Goal: Information Seeking & Learning: Learn about a topic

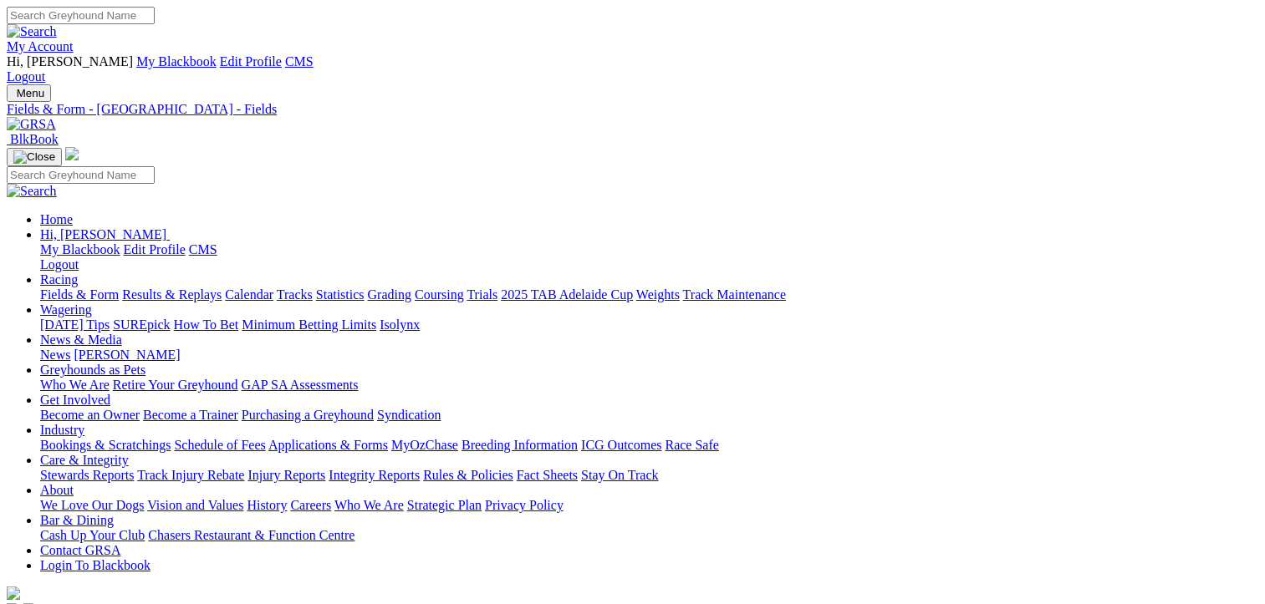
scroll to position [702, 0]
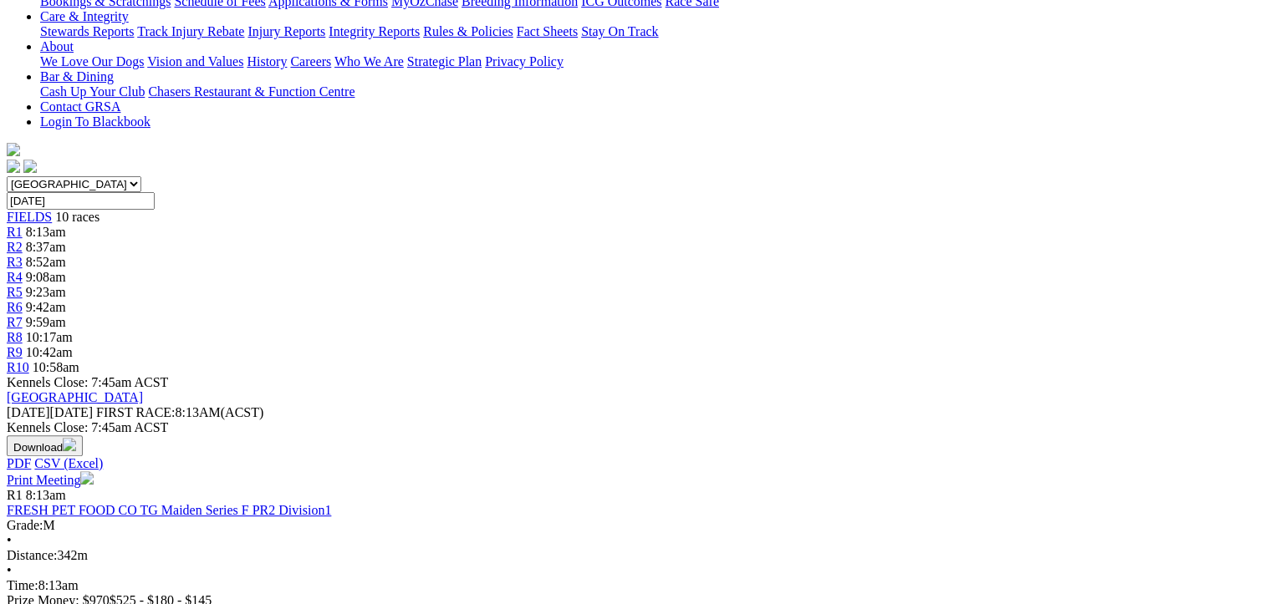
drag, startPoint x: 1263, startPoint y: 184, endPoint x: 1280, endPoint y: -12, distance: 196.4
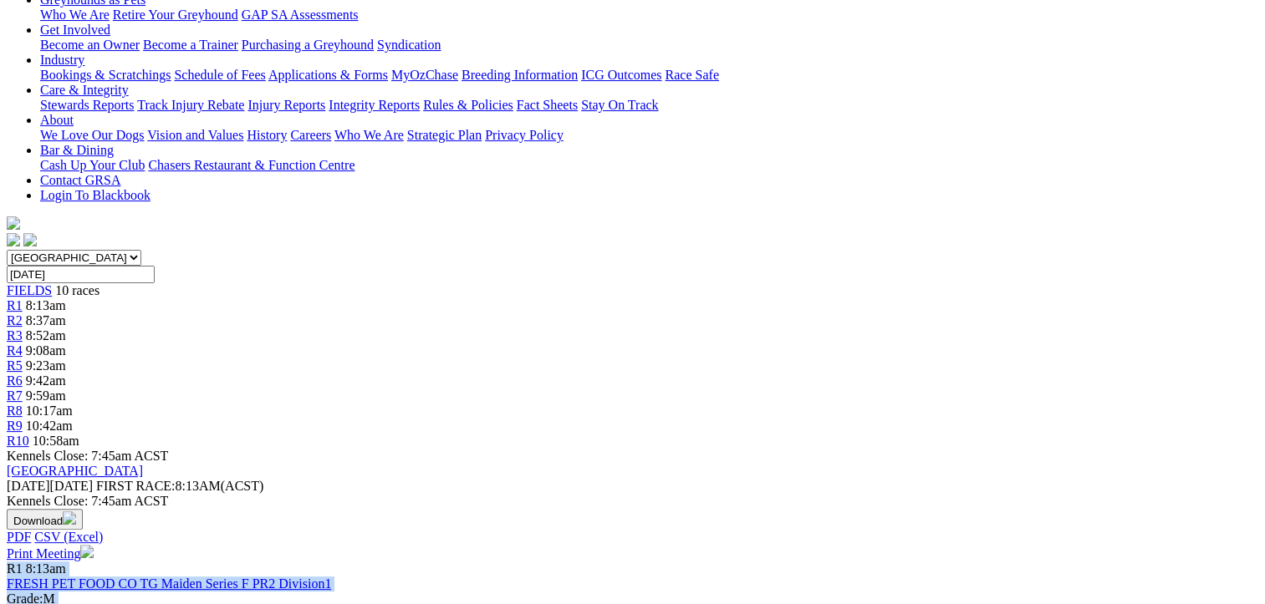
scroll to position [0, 70]
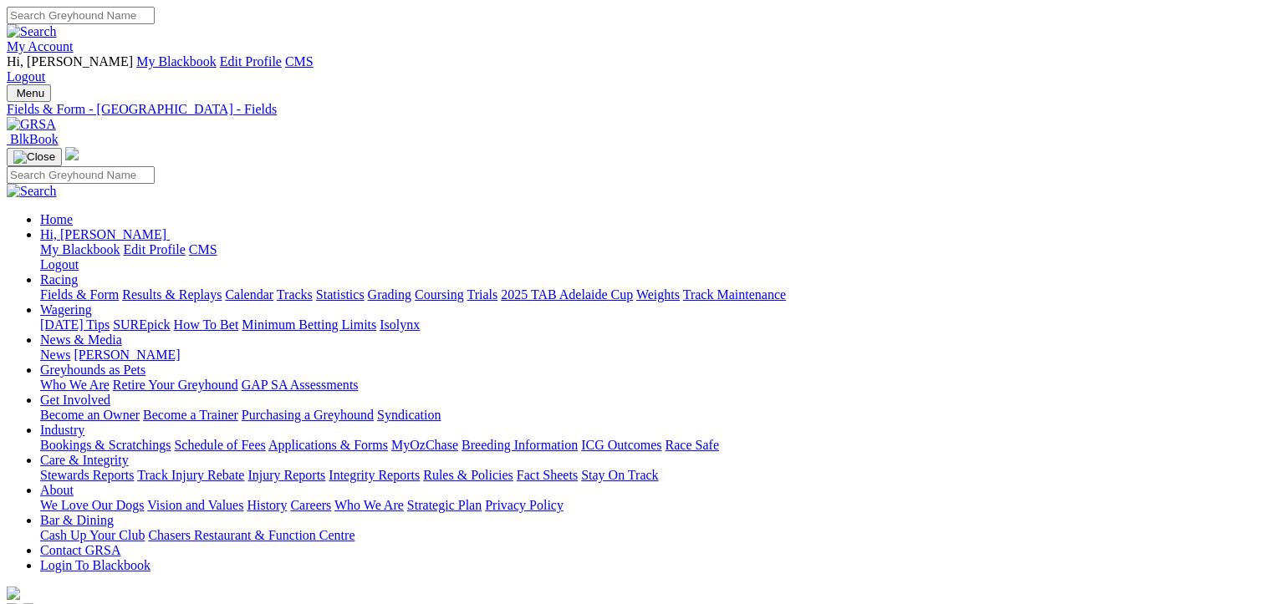
click at [155, 24] on input "Search" at bounding box center [81, 16] width 148 height 18
type input "WHITE OWL"
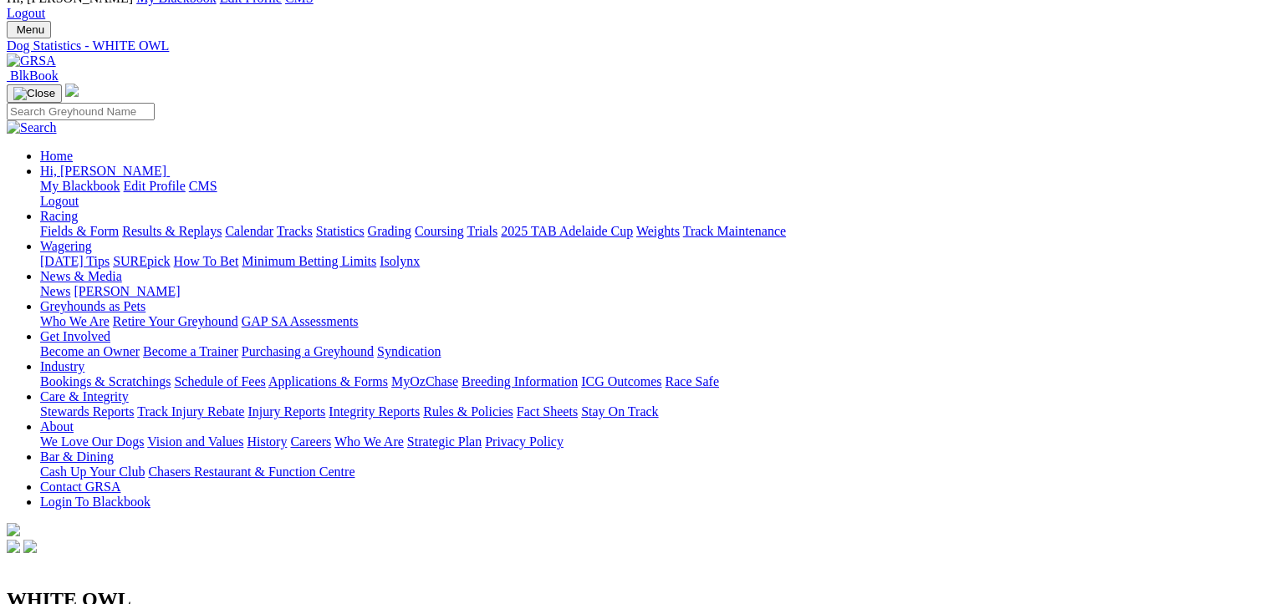
scroll to position [33, 0]
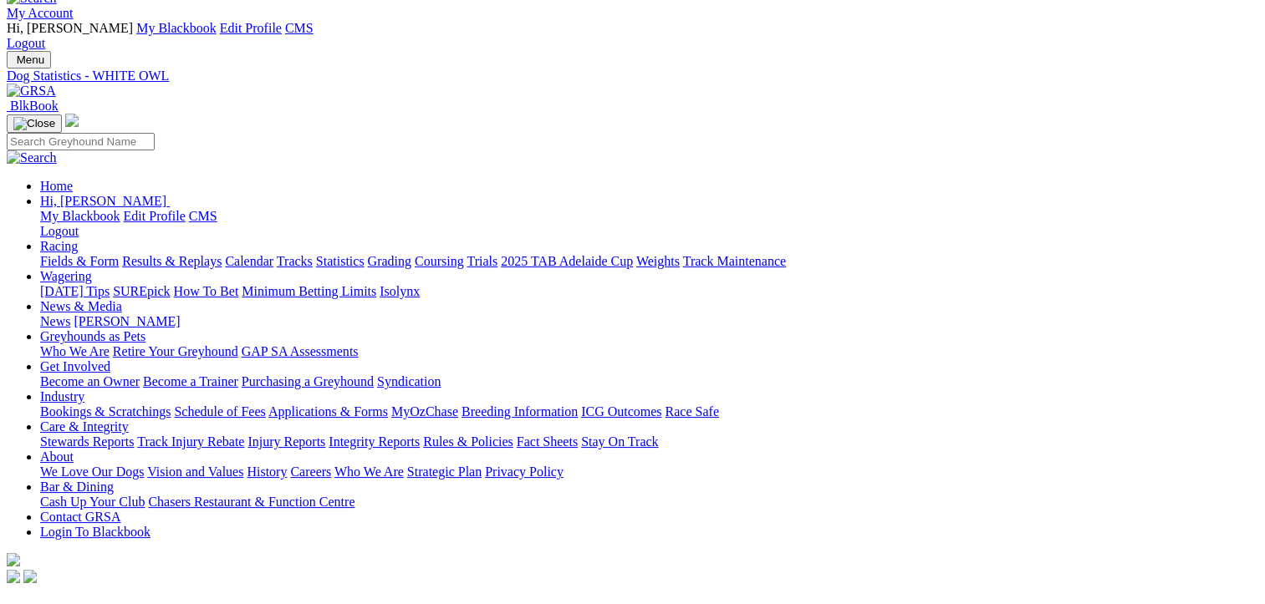
drag, startPoint x: 258, startPoint y: 348, endPoint x: 263, endPoint y: 362, distance: 15.1
drag, startPoint x: 263, startPoint y: 362, endPoint x: 217, endPoint y: 371, distance: 46.1
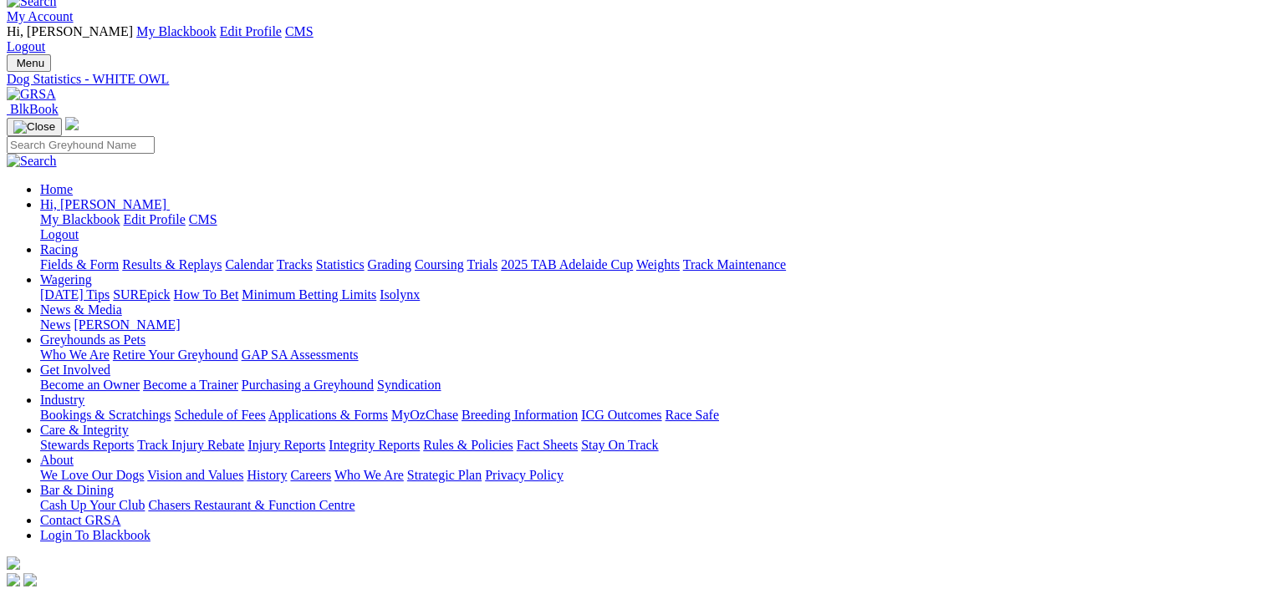
scroll to position [0, 0]
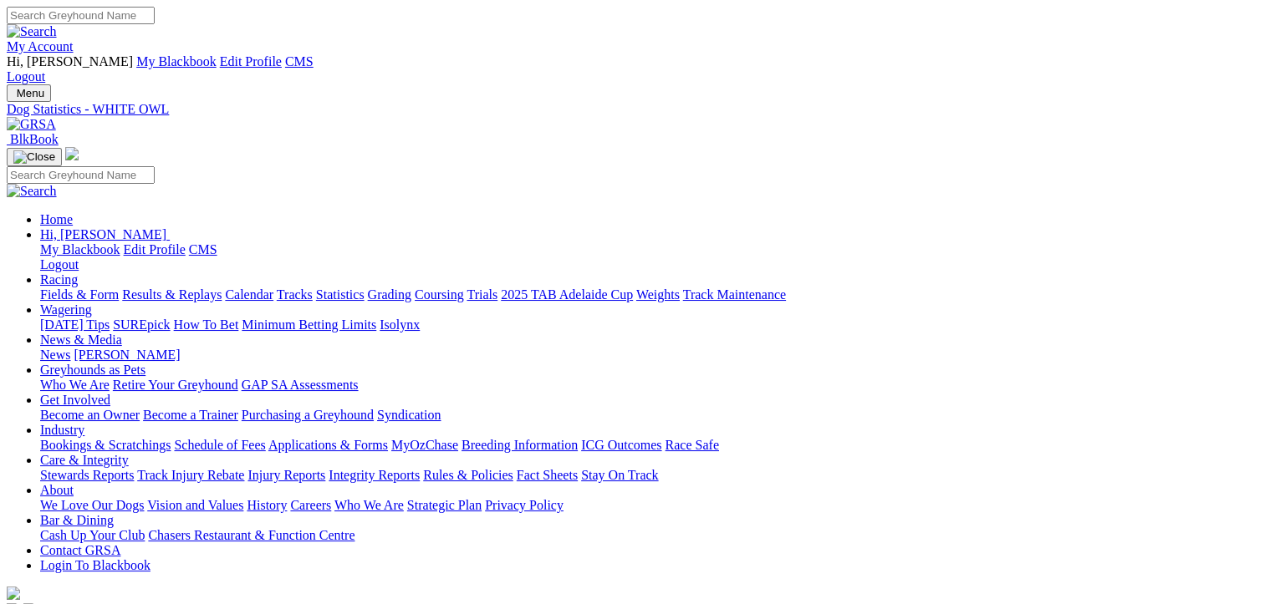
click at [155, 15] on input "Search" at bounding box center [81, 16] width 148 height 18
type input "BEAST CUT LOOSE"
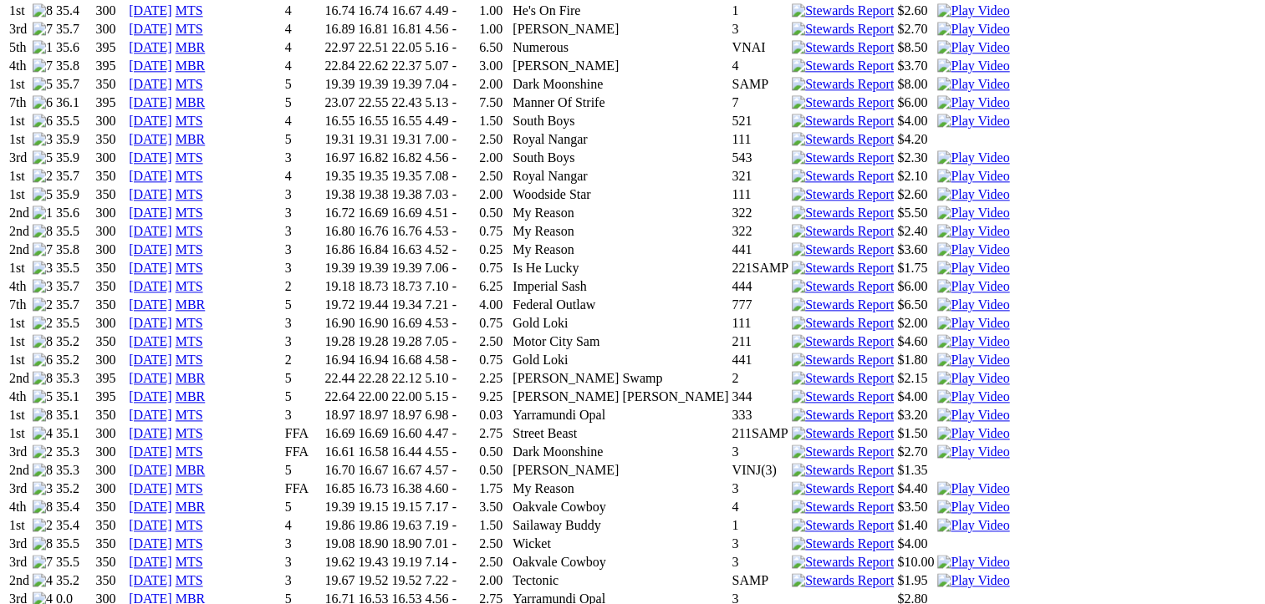
scroll to position [2052, 0]
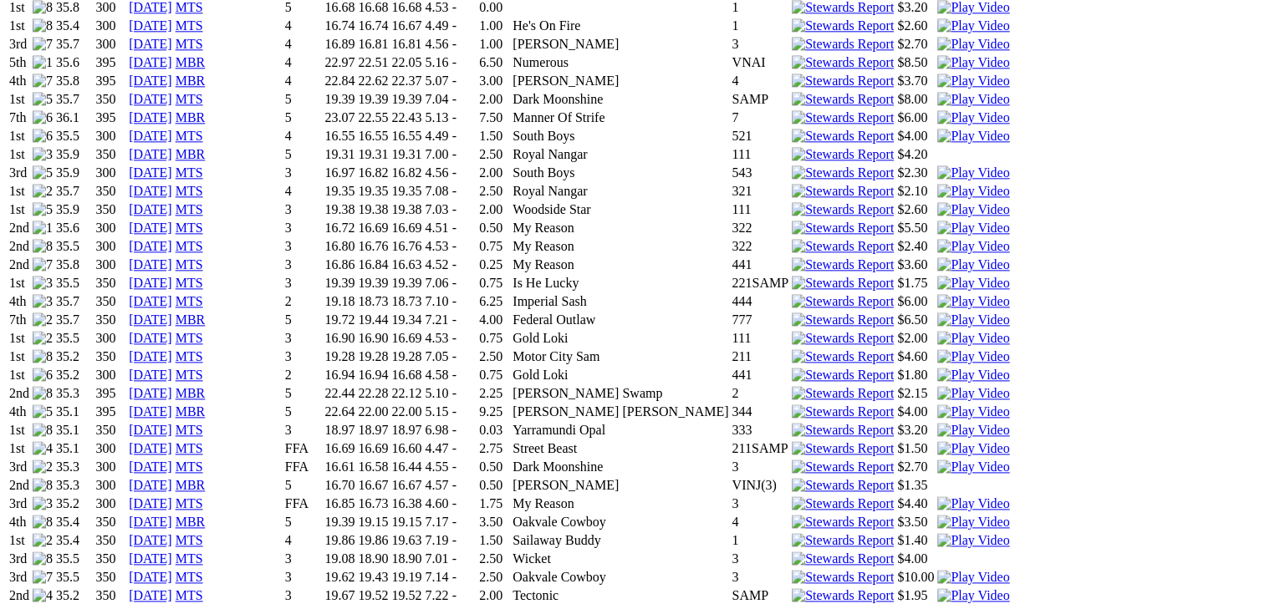
click at [742, 588] on td "SAMP" at bounding box center [760, 596] width 59 height 17
click at [757, 588] on td "SAMP" at bounding box center [760, 596] width 59 height 17
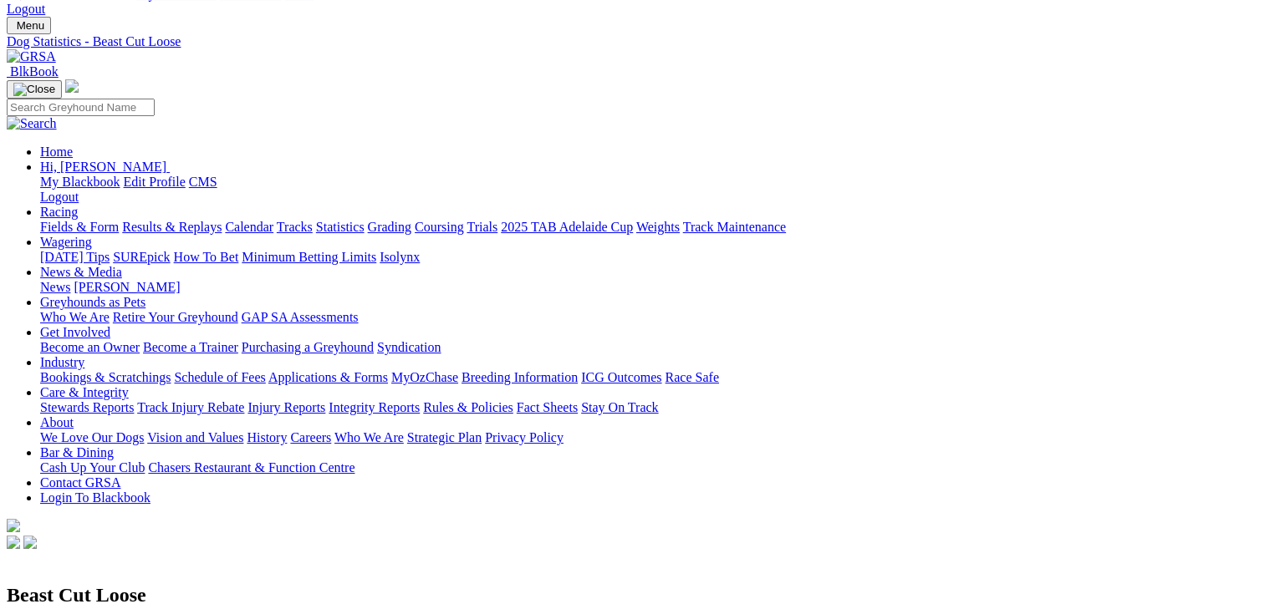
scroll to position [0, 0]
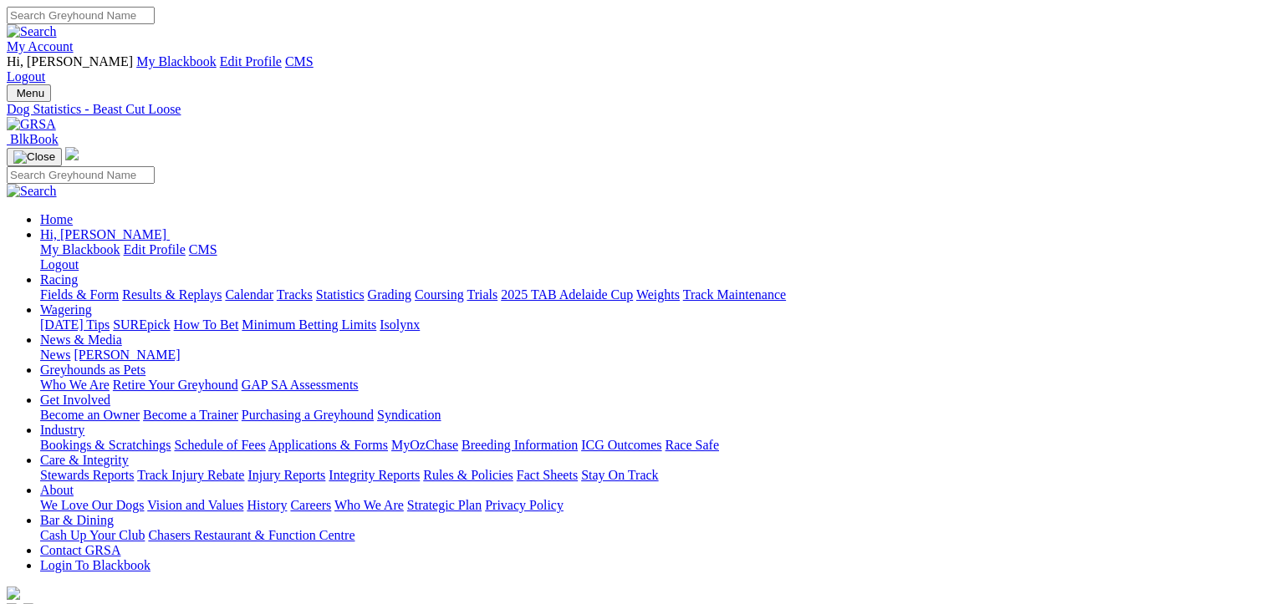
click at [217, 288] on link "Results & Replays" at bounding box center [171, 295] width 99 height 14
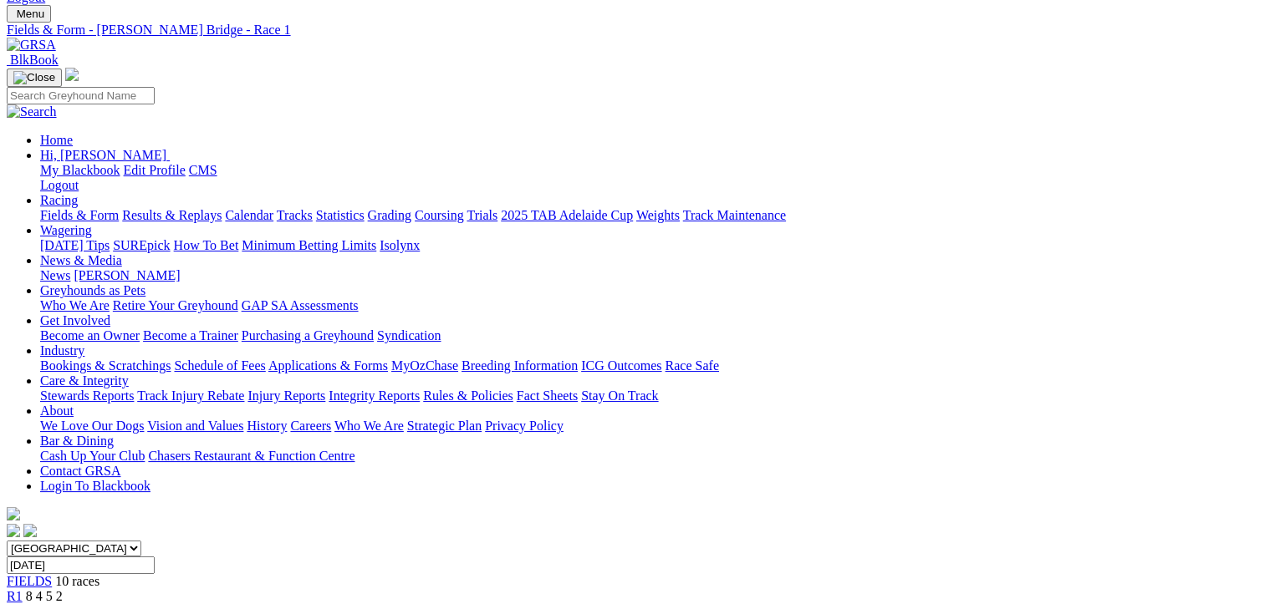
scroll to position [77, 0]
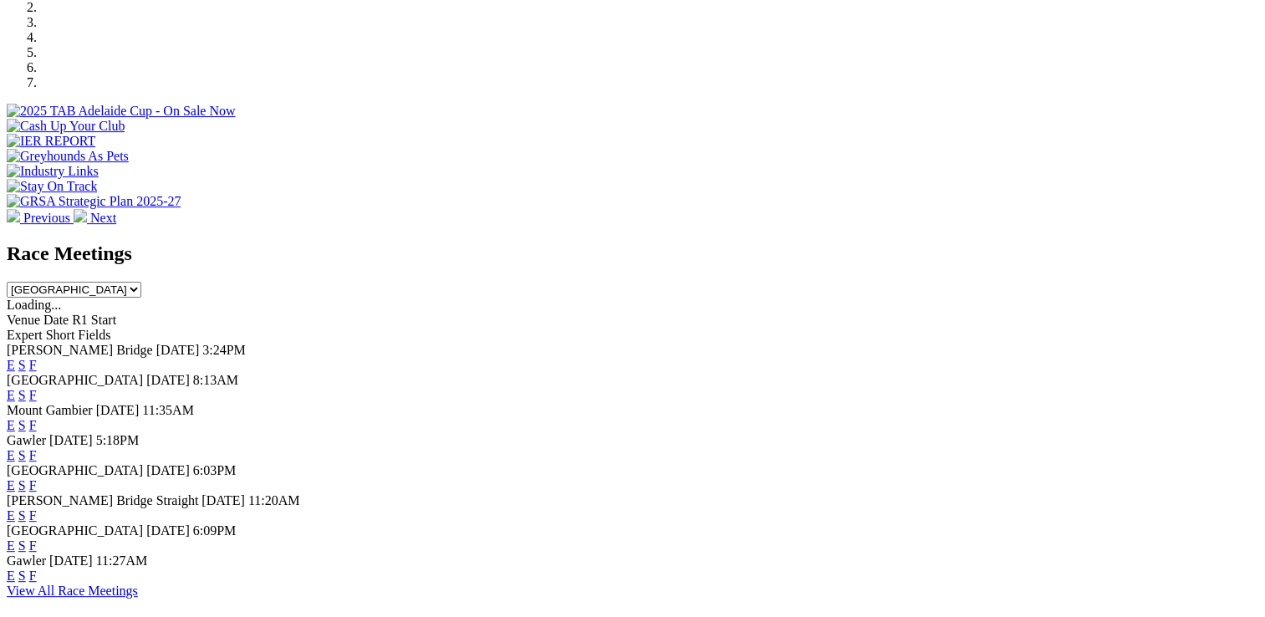
scroll to position [634, 0]
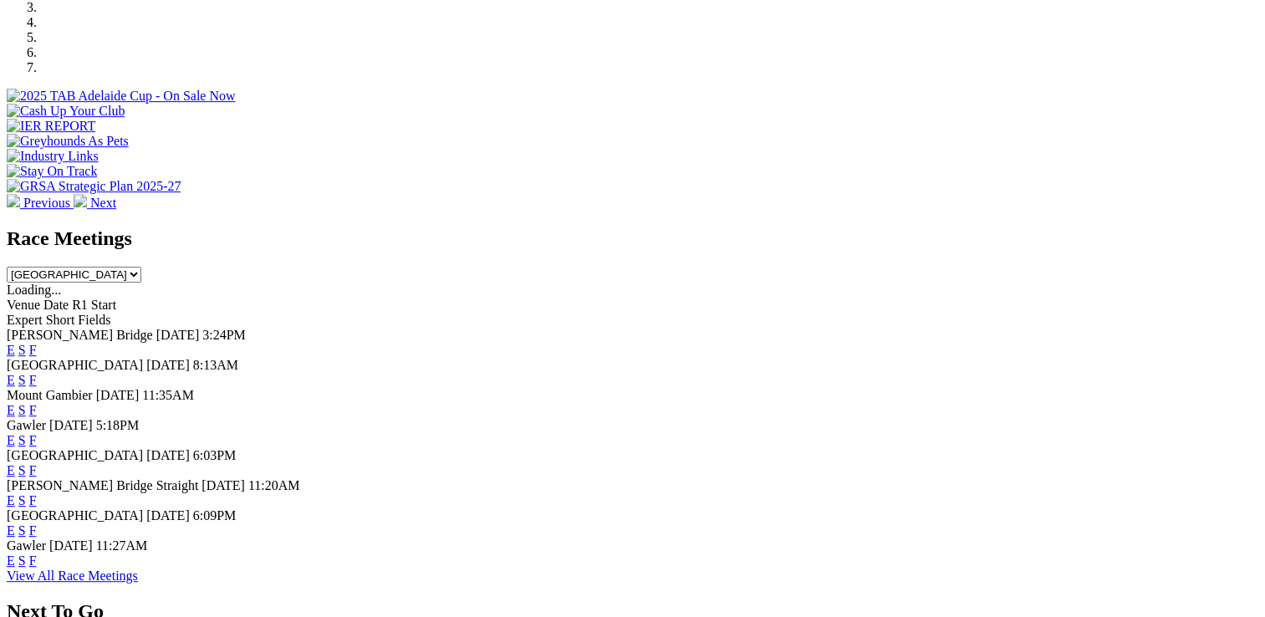
click at [37, 433] on span "F" at bounding box center [33, 440] width 8 height 14
click at [37, 433] on link "F" at bounding box center [33, 440] width 8 height 14
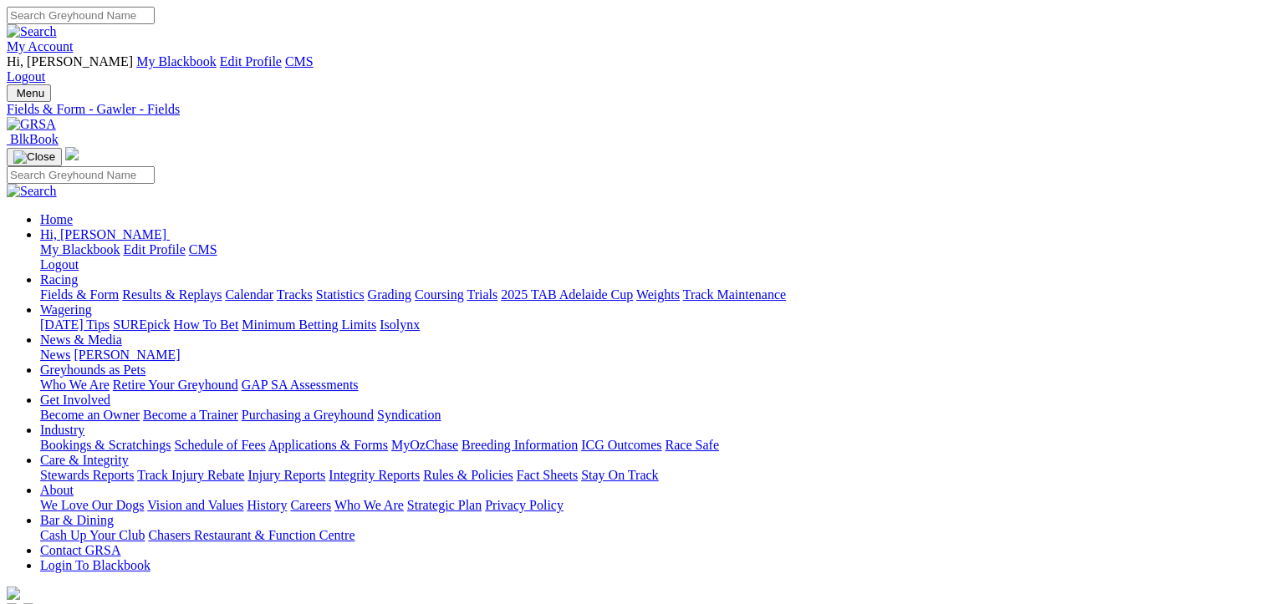
click at [56, 117] on img at bounding box center [31, 124] width 49 height 15
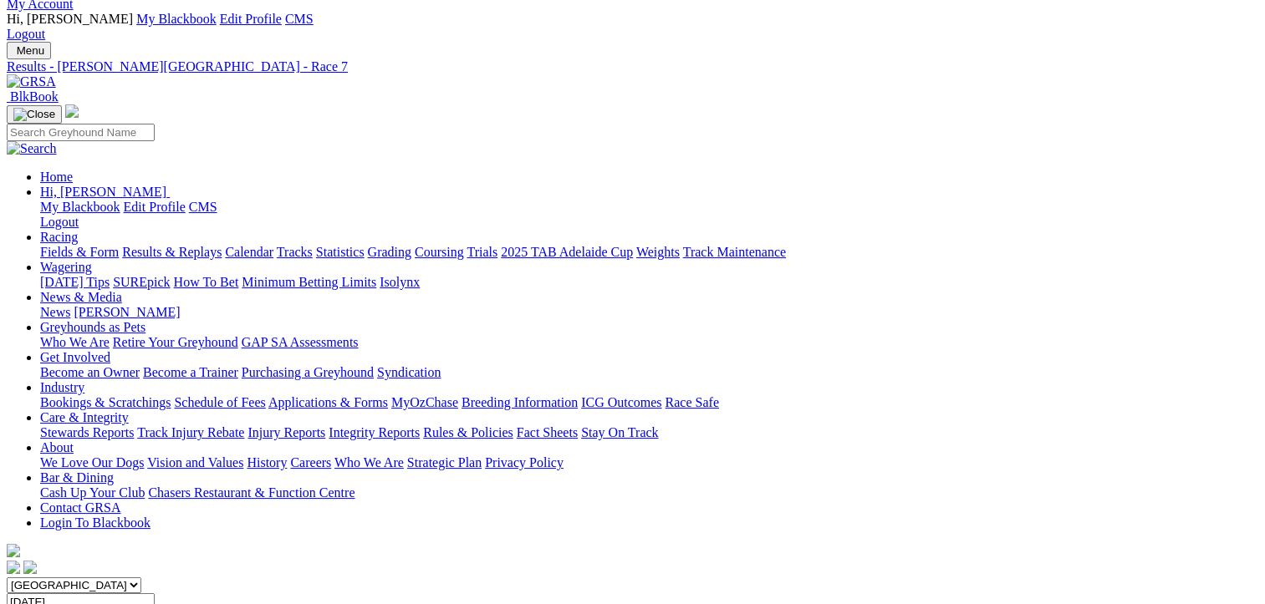
scroll to position [33, 0]
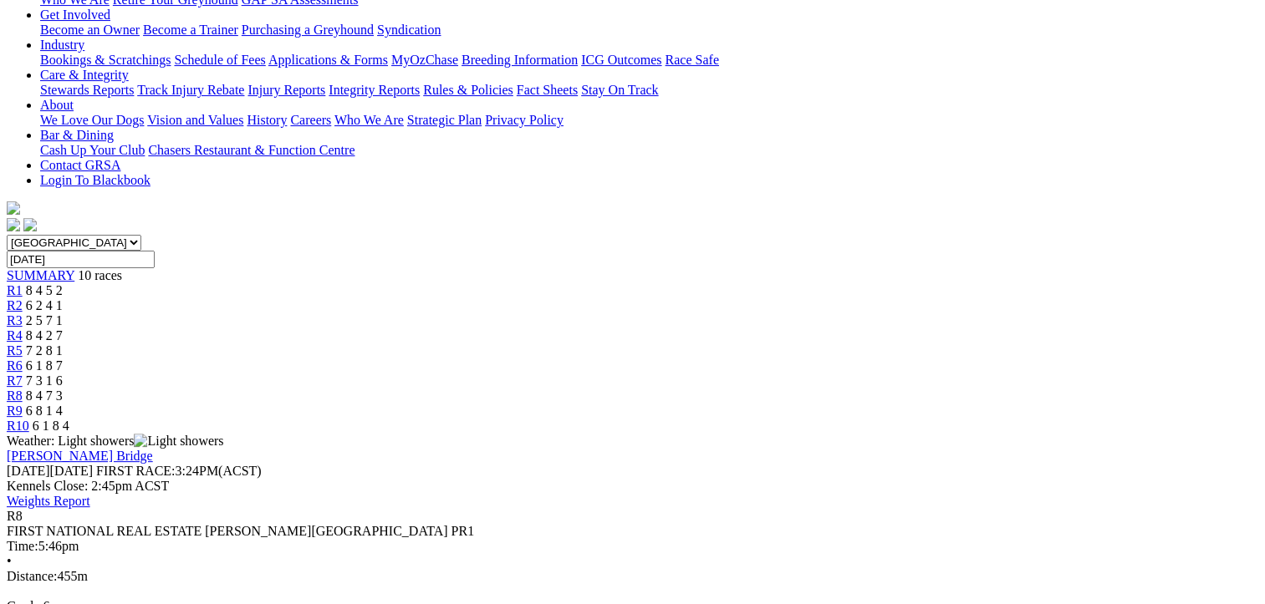
scroll to position [468, 0]
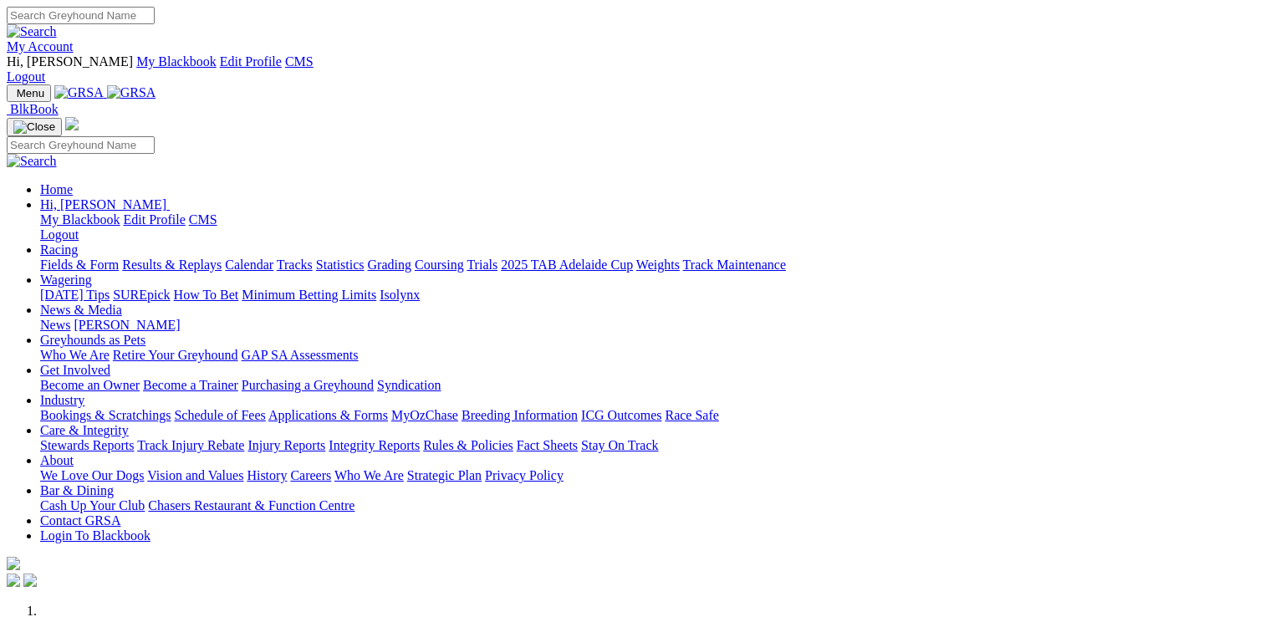
scroll to position [635, 0]
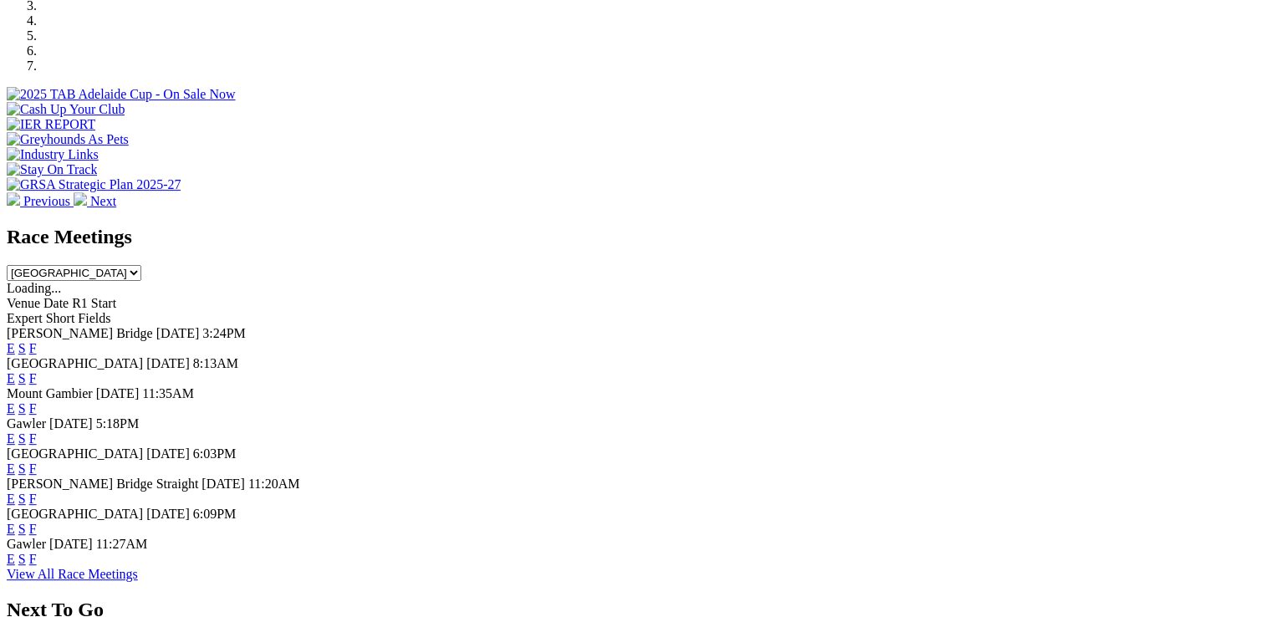
click at [37, 371] on link "F" at bounding box center [33, 378] width 8 height 14
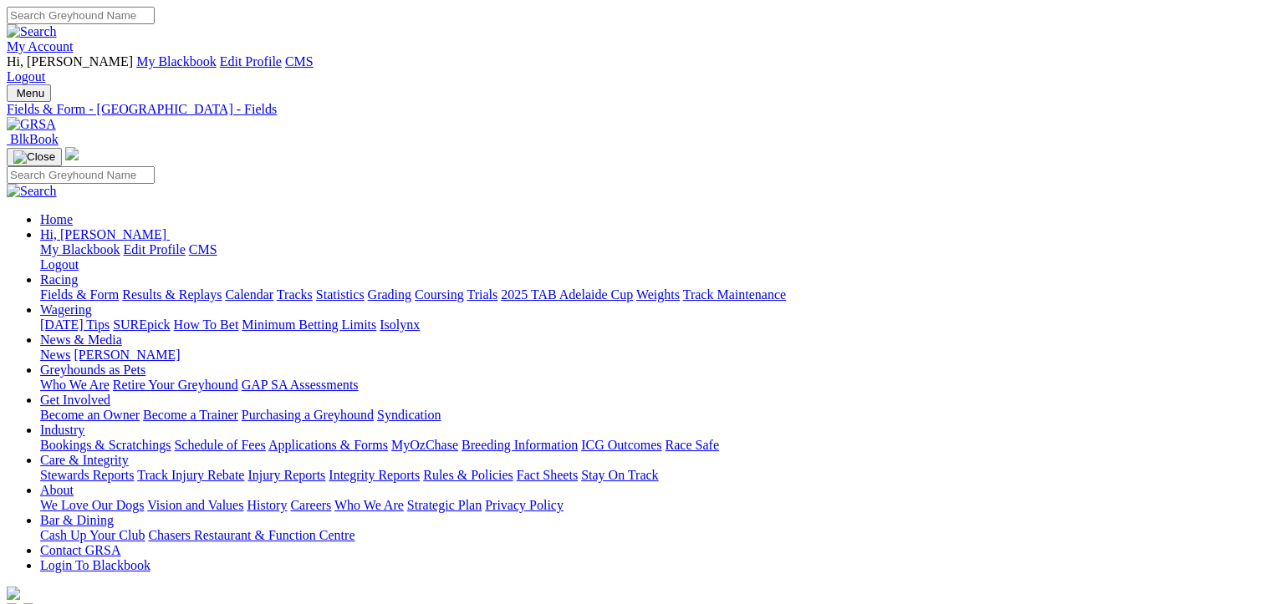
click at [155, 15] on input "Search" at bounding box center [81, 16] width 148 height 18
type input "victa chrissy"
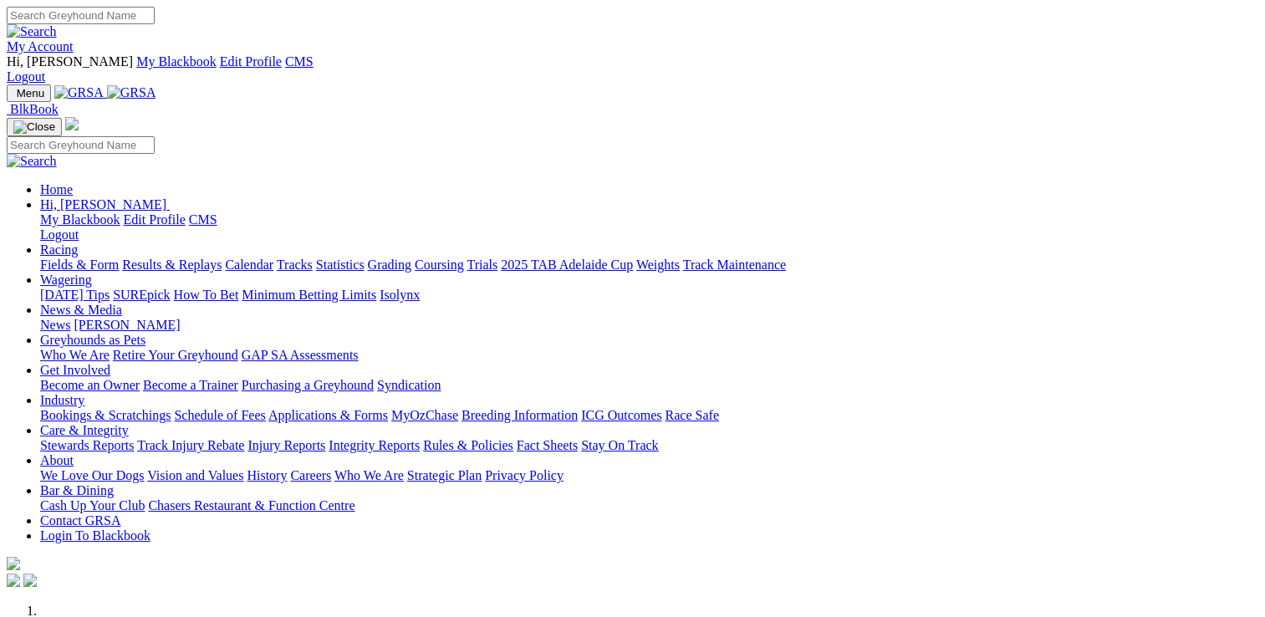
click at [92, 273] on link "Wagering" at bounding box center [66, 280] width 52 height 14
click at [420, 288] on link "Isolynx" at bounding box center [400, 295] width 40 height 14
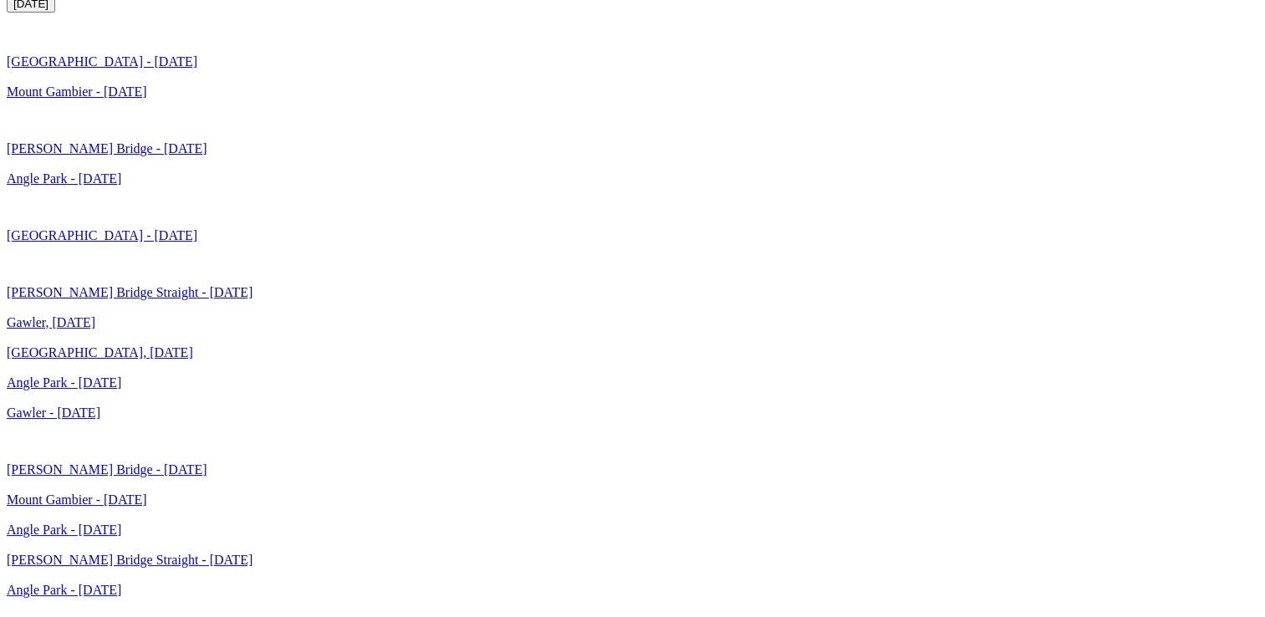
scroll to position [4018, 0]
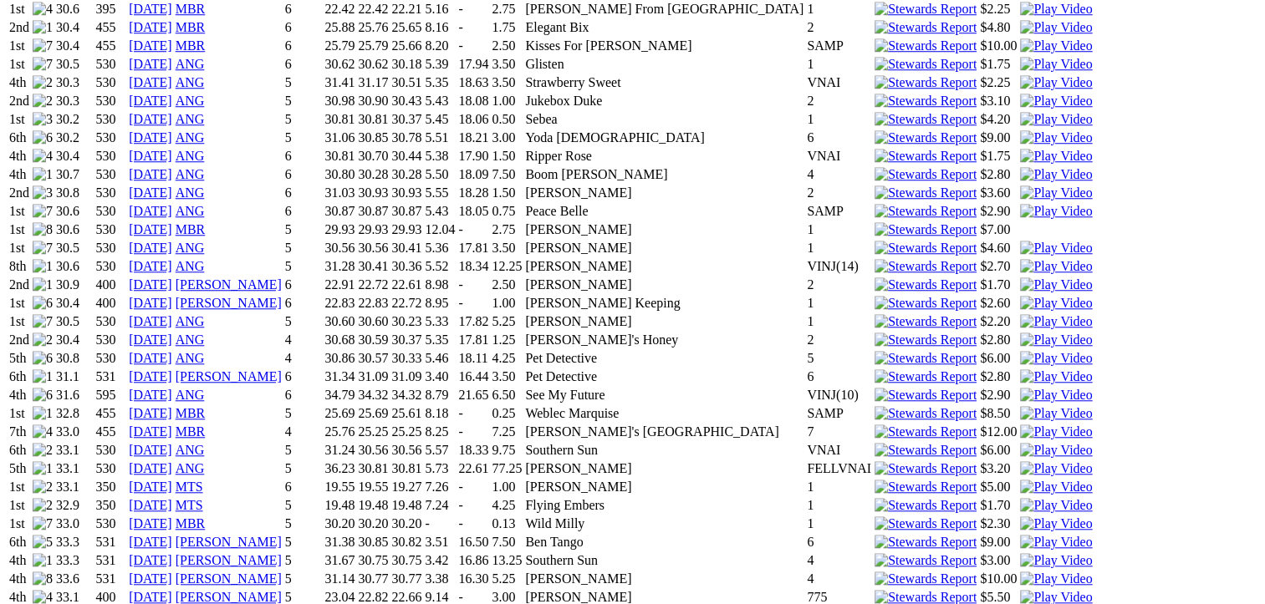
scroll to position [1439, 0]
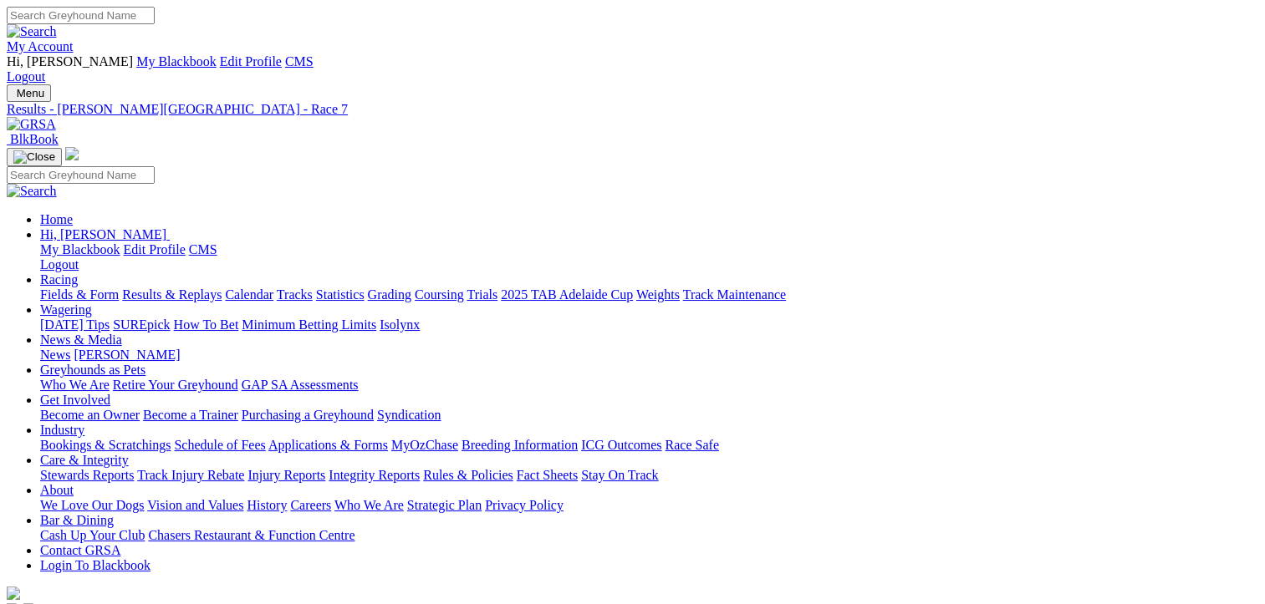
click at [1168, 32] on div "My Account Hi, [PERSON_NAME] My Blackbook Edit Profile CMS Logout" at bounding box center [633, 46] width 1252 height 78
click at [74, 39] on link "My Account" at bounding box center [40, 46] width 67 height 14
